Goal: Check status: Check status

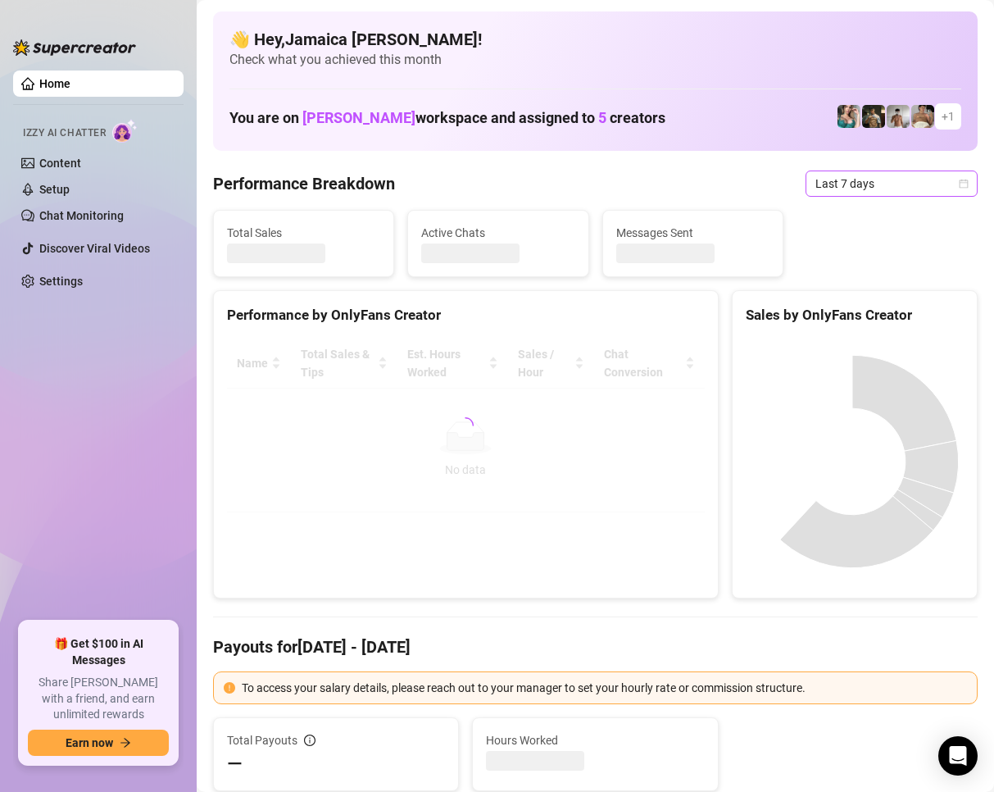
click at [834, 184] on span "Last 7 days" at bounding box center [891, 183] width 152 height 25
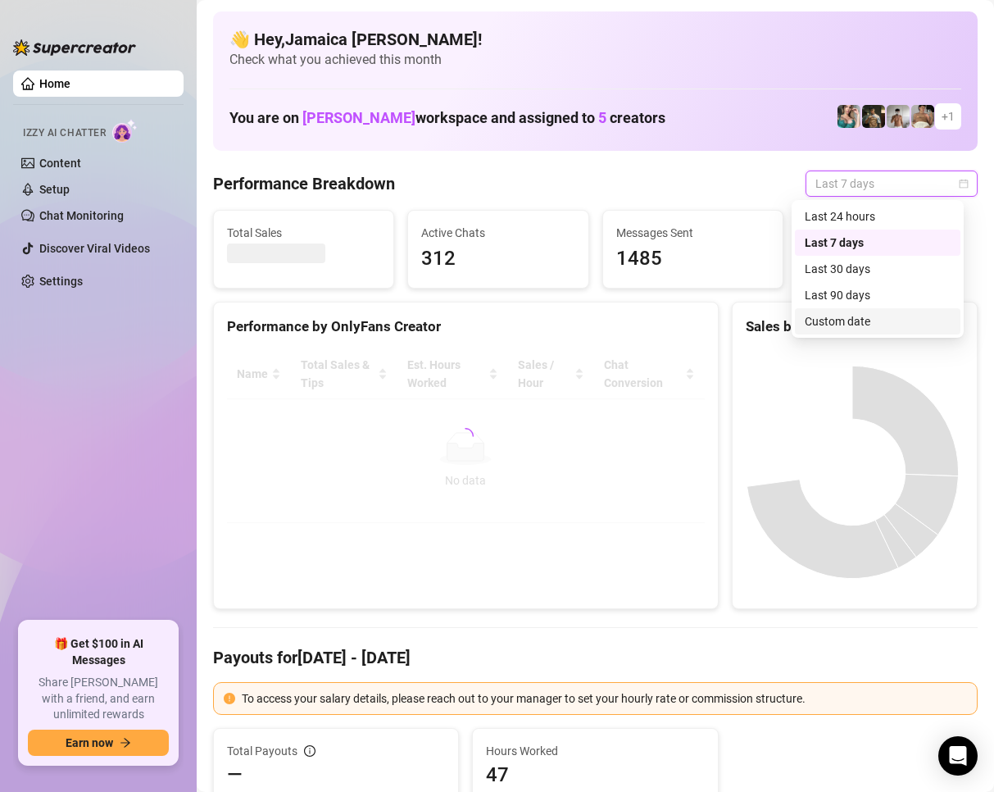
click at [811, 320] on div "Custom date" at bounding box center [878, 321] width 146 height 18
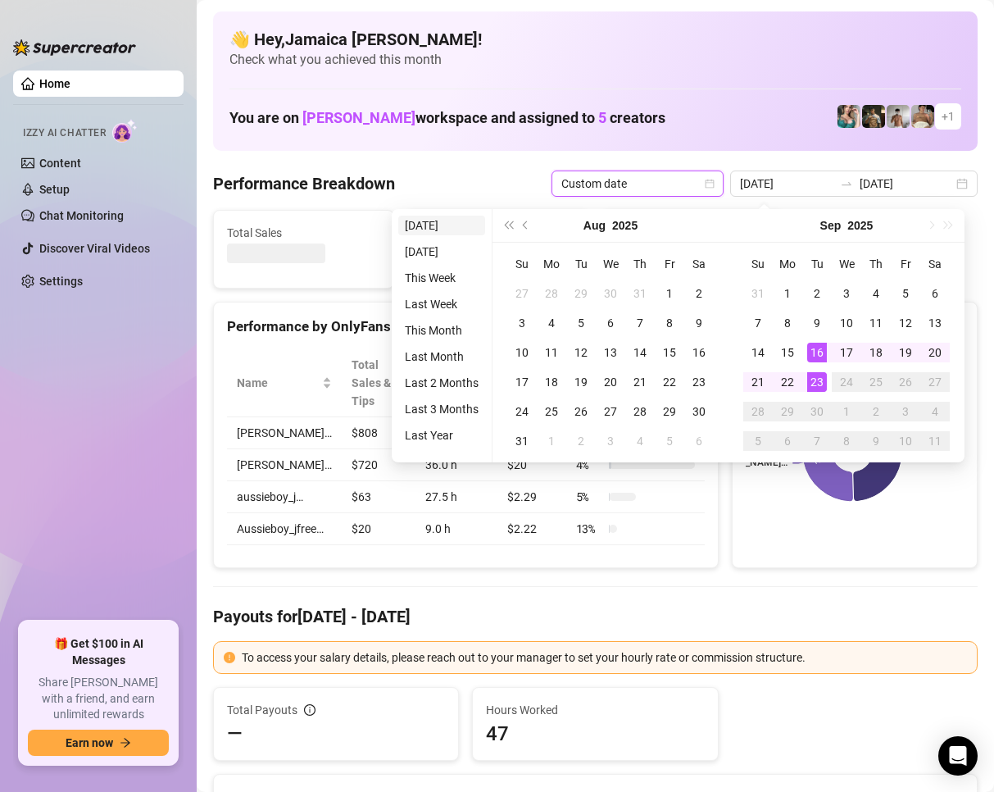
type input "[DATE]"
click at [427, 217] on li "[DATE]" at bounding box center [441, 226] width 87 height 20
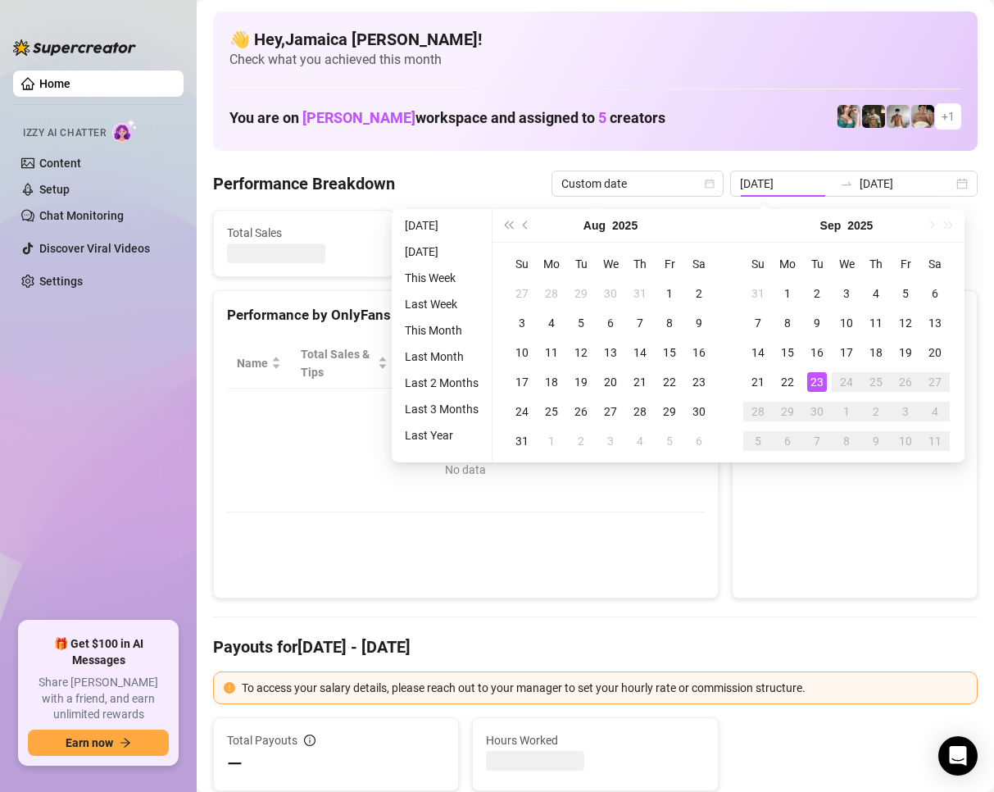
type input "[DATE]"
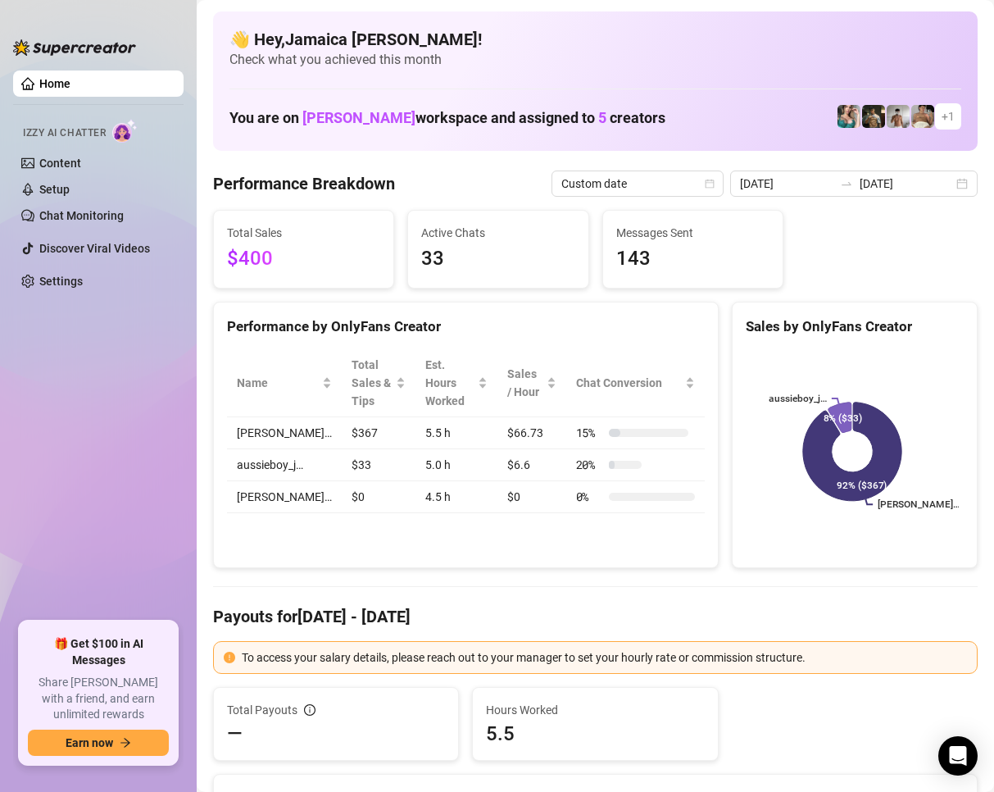
click at [749, 620] on h4 "Payouts for [DATE] - [DATE]" at bounding box center [595, 616] width 765 height 23
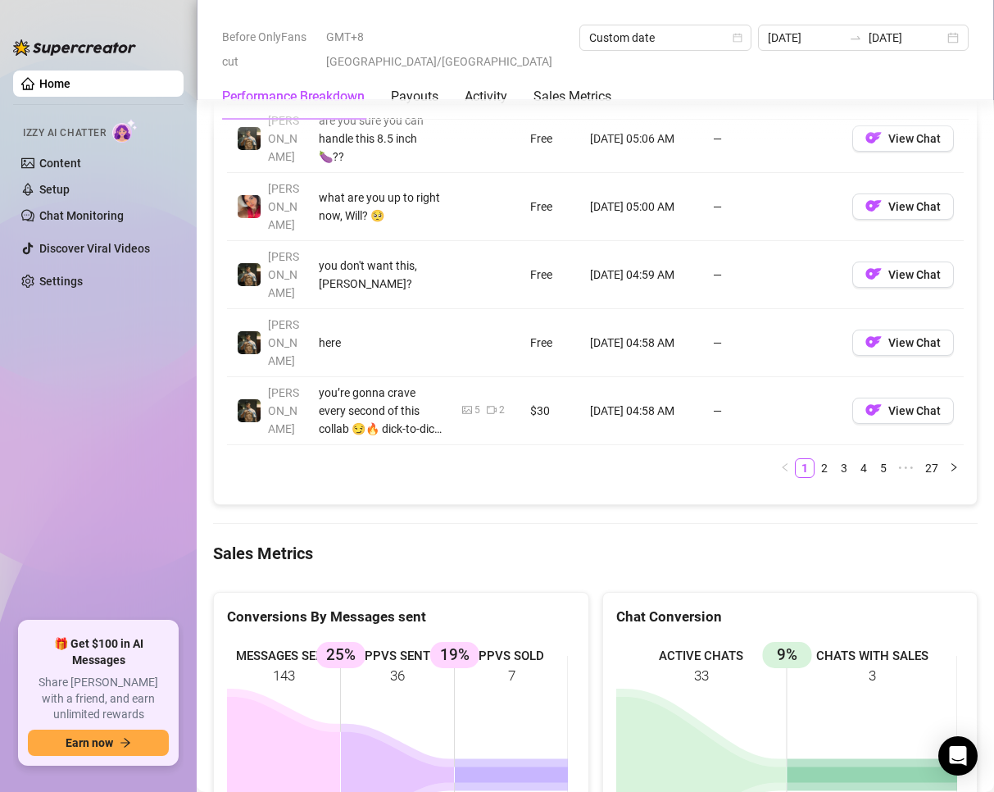
scroll to position [2049, 0]
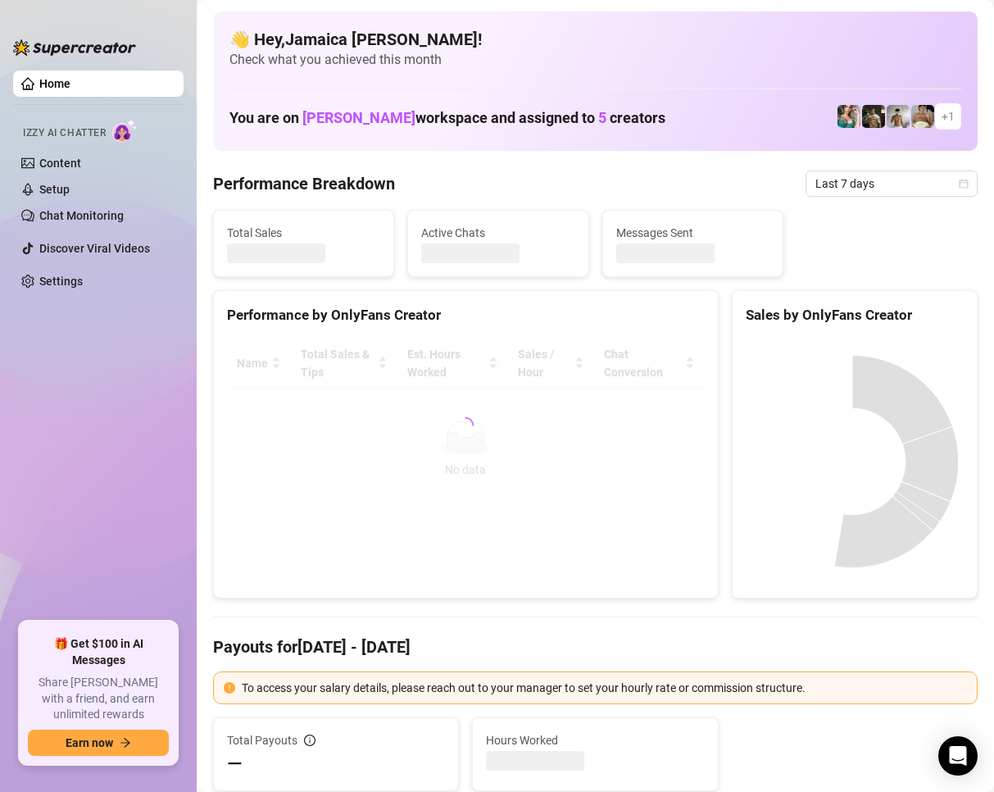
drag, startPoint x: 834, startPoint y: 189, endPoint x: 741, endPoint y: 222, distance: 98.2
click at [834, 190] on span "Last 7 days" at bounding box center [891, 183] width 152 height 25
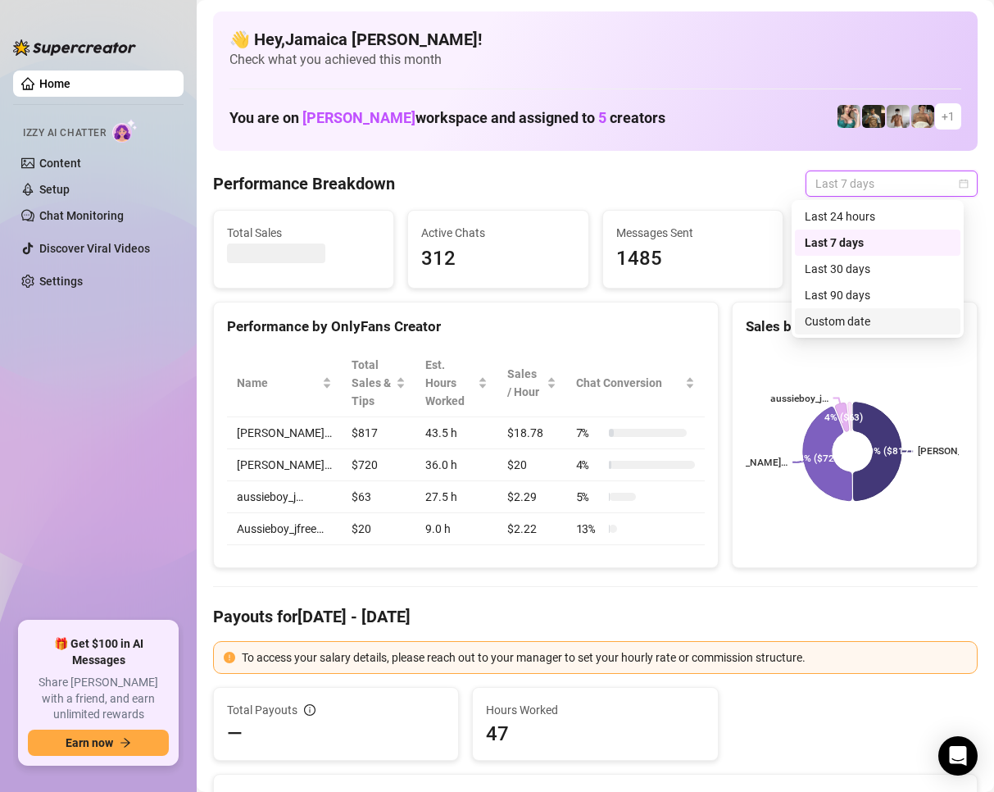
click at [858, 317] on div "Custom date" at bounding box center [878, 321] width 146 height 18
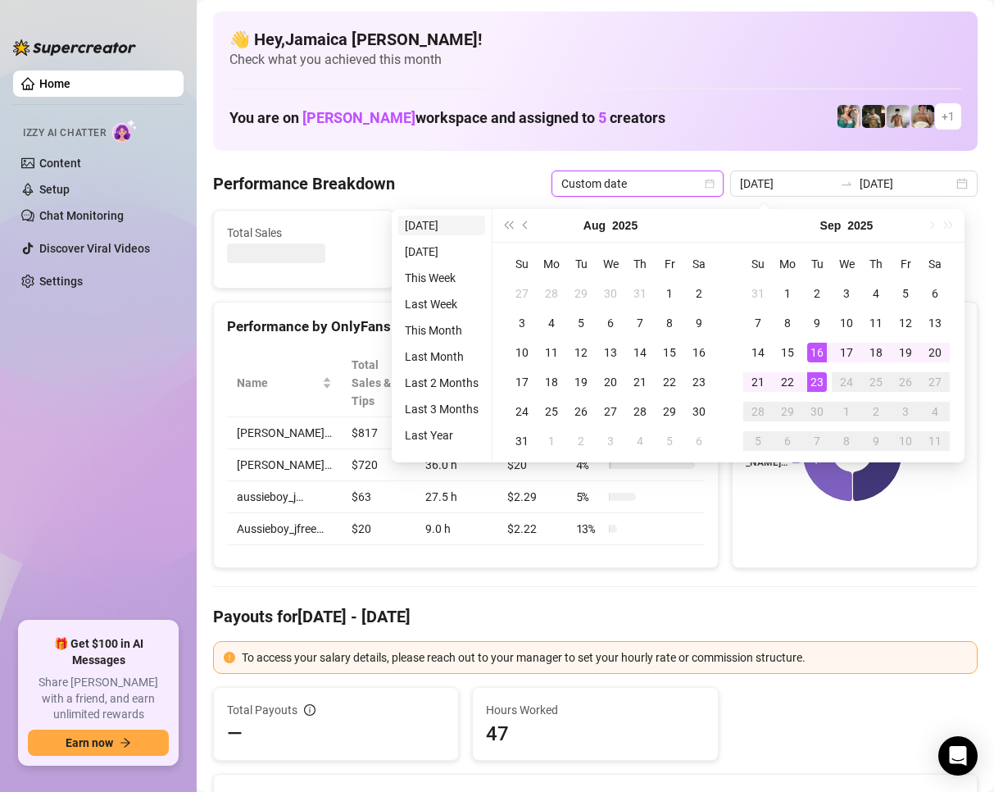
type input "[DATE]"
click at [429, 216] on li "[DATE]" at bounding box center [441, 226] width 87 height 20
type input "[DATE]"
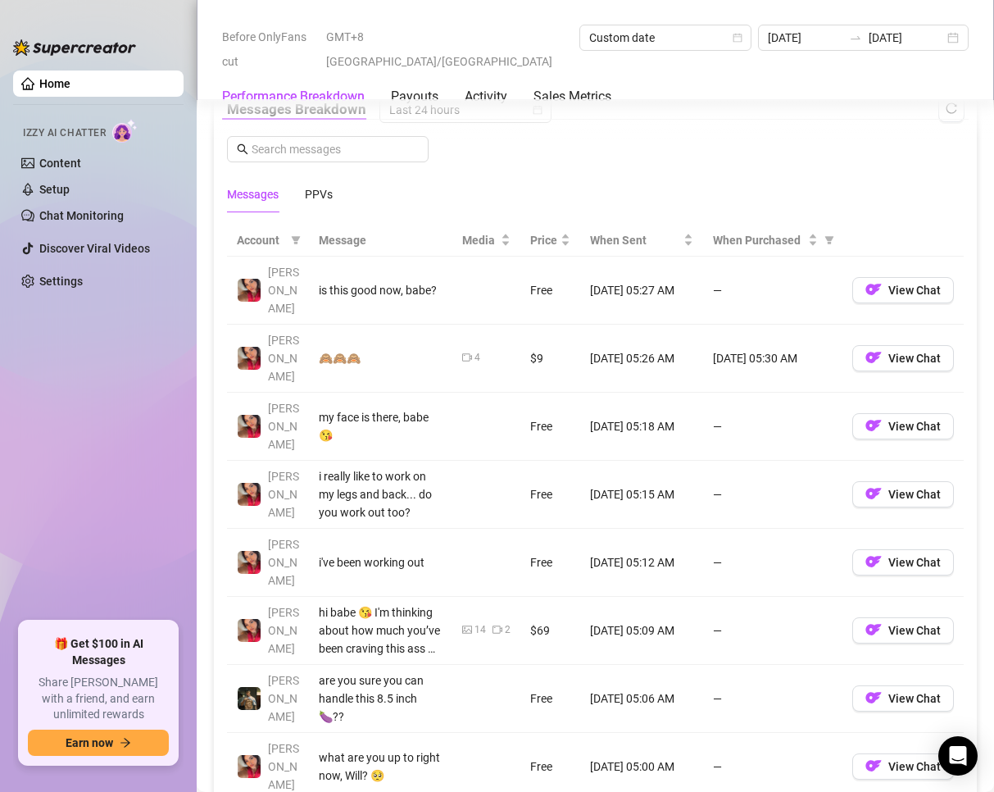
scroll to position [1557, 0]
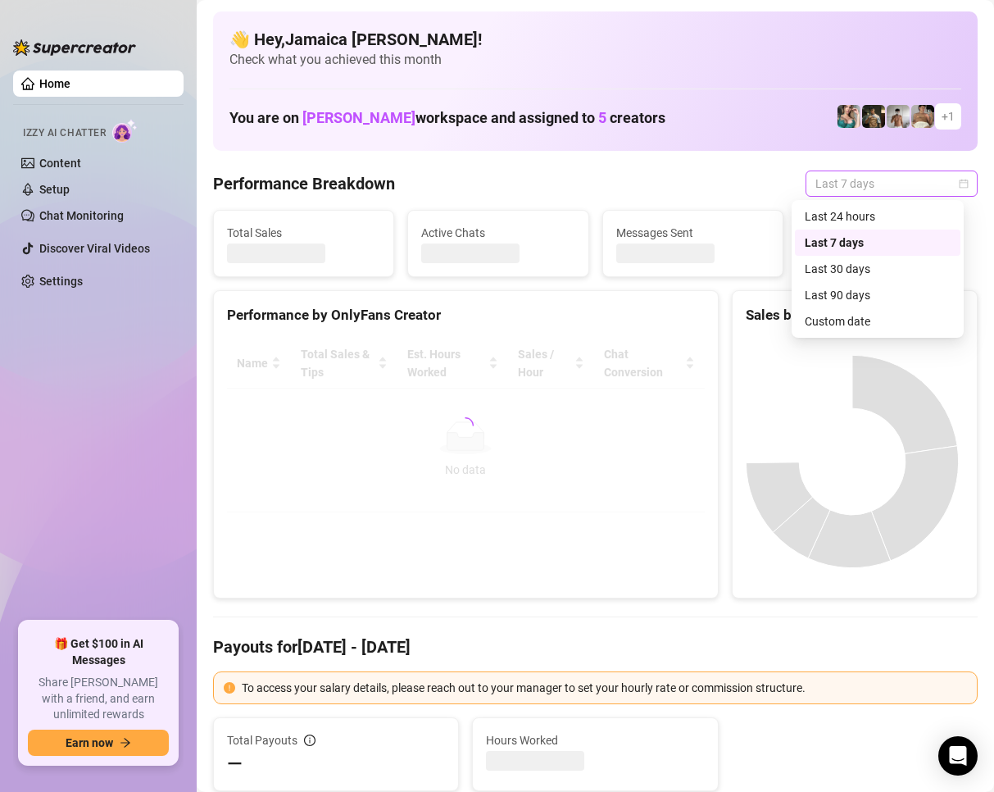
click at [829, 185] on span "Last 7 days" at bounding box center [891, 183] width 152 height 25
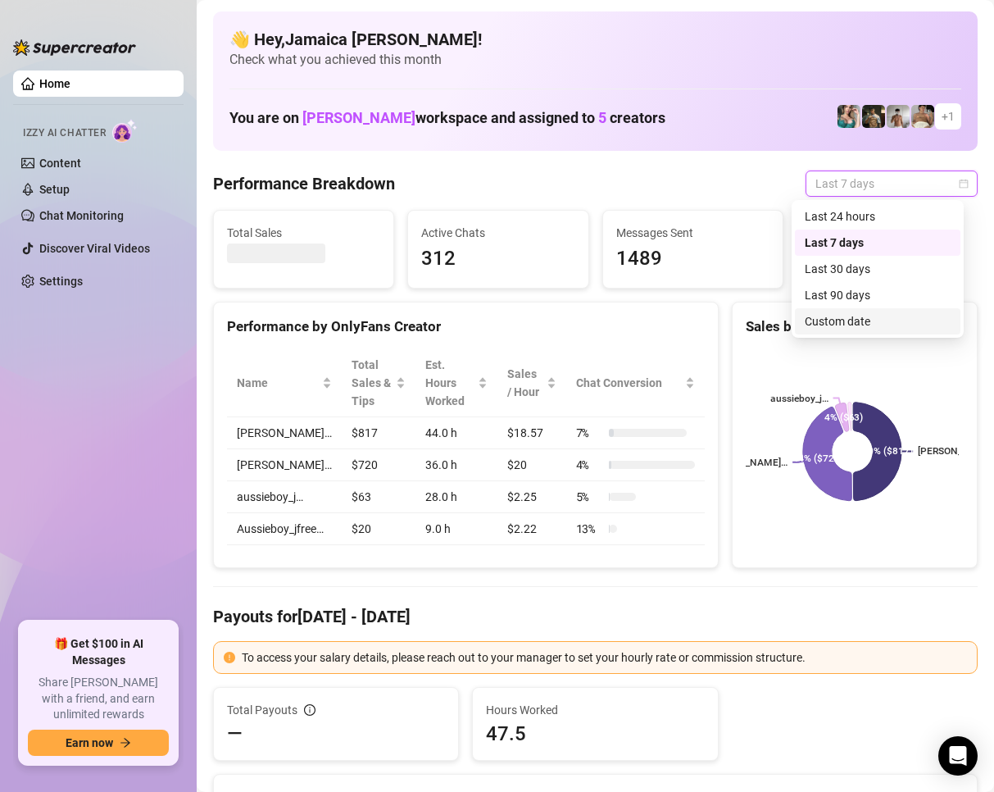
click at [824, 320] on div "Custom date" at bounding box center [878, 321] width 146 height 18
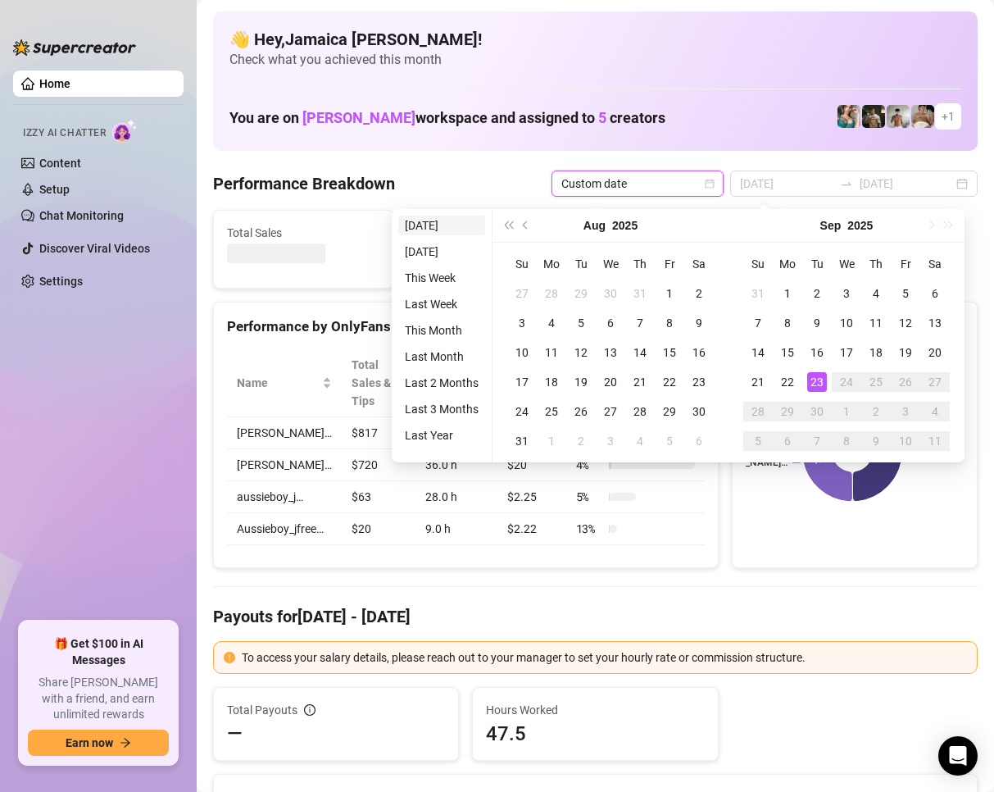
type input "[DATE]"
click at [425, 229] on li "[DATE]" at bounding box center [441, 226] width 87 height 20
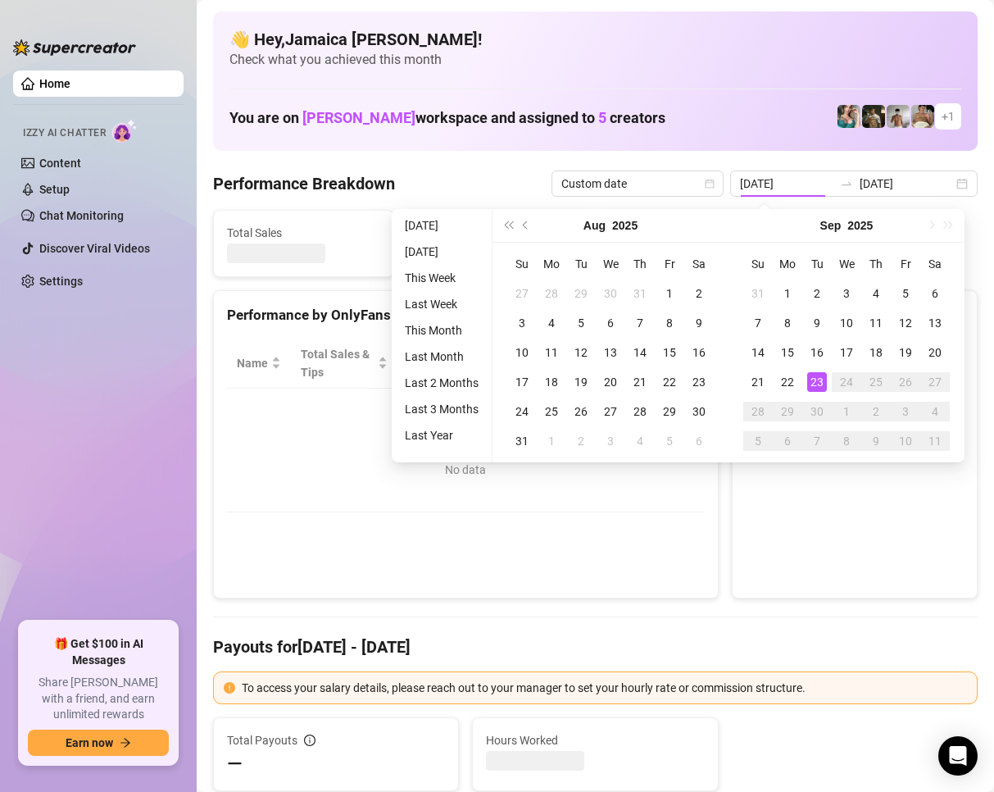
type input "[DATE]"
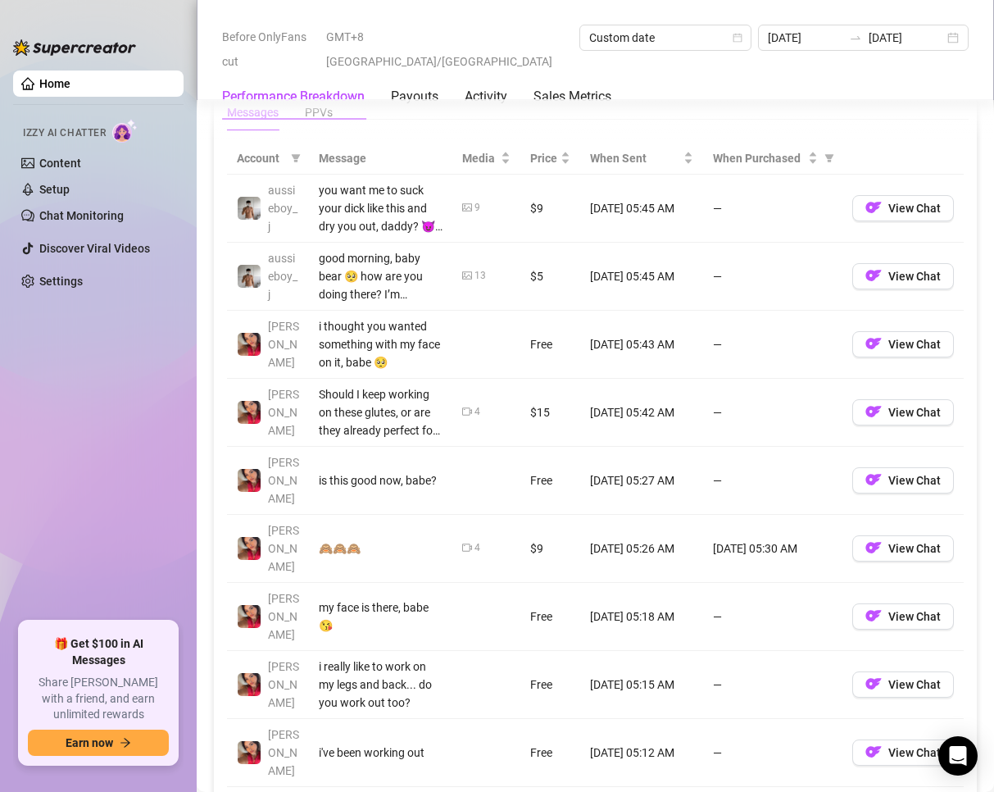
scroll to position [2213, 0]
